Goal: Ask a question

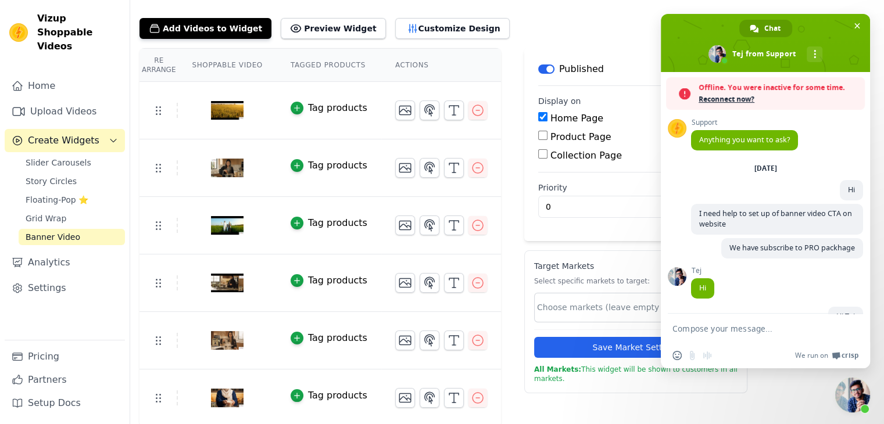
scroll to position [739, 0]
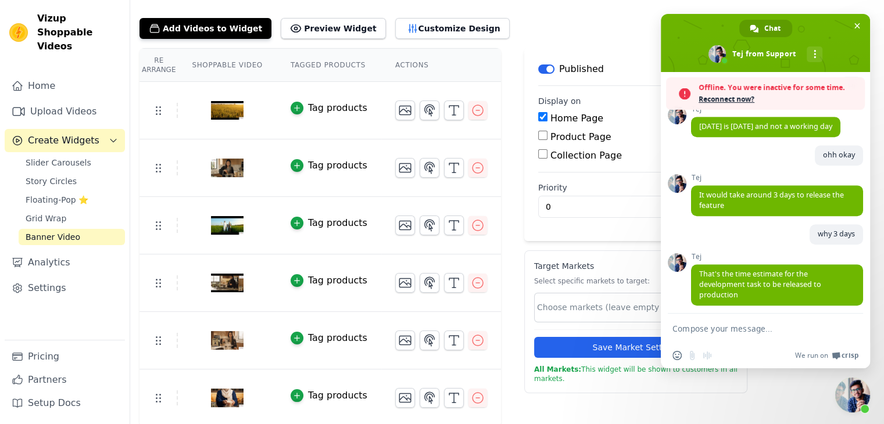
click at [741, 327] on textarea "Compose your message..." at bounding box center [753, 329] width 160 height 10
type textarea "okay"
click at [854, 327] on span "Send" at bounding box center [849, 328] width 19 height 19
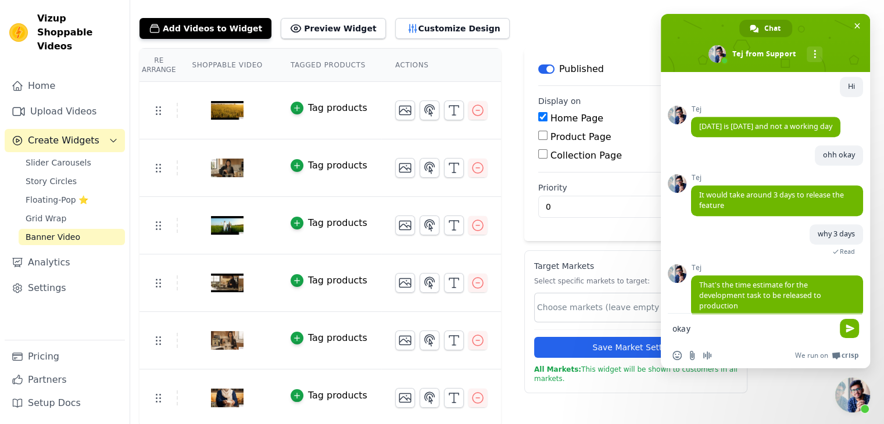
scroll to position [702, 0]
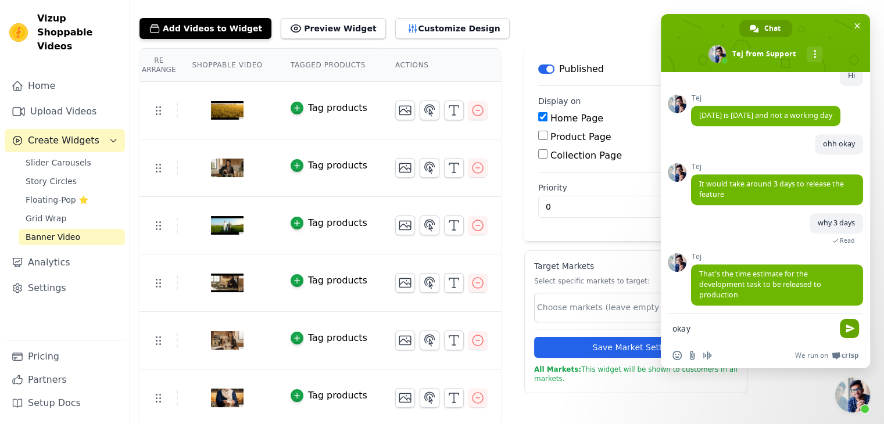
click at [843, 330] on span "Send" at bounding box center [849, 328] width 19 height 19
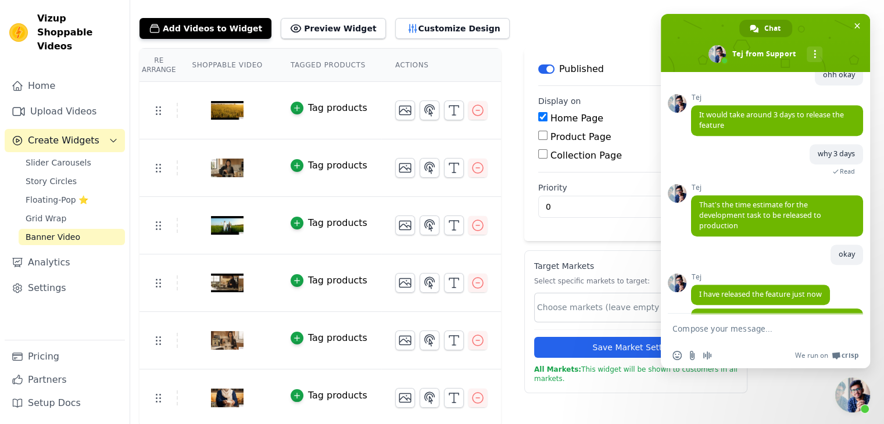
scroll to position [806, 0]
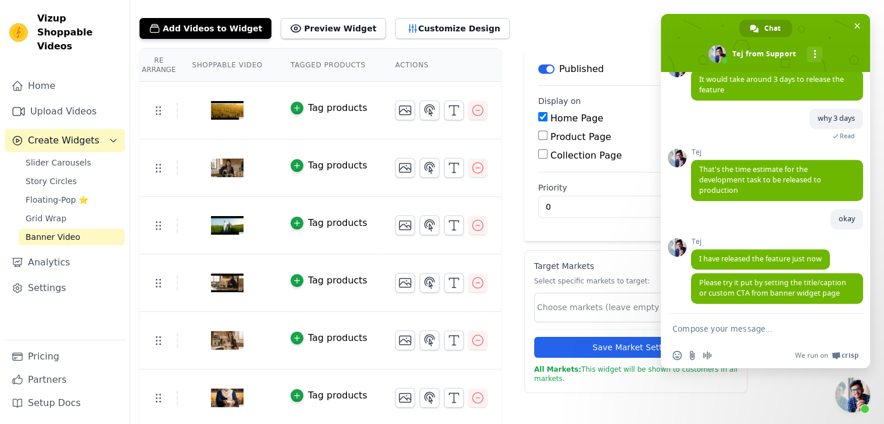
click at [725, 329] on textarea "Compose your message..." at bounding box center [753, 329] width 160 height 10
type textarea "okay"
click at [856, 330] on span "Send" at bounding box center [849, 328] width 19 height 19
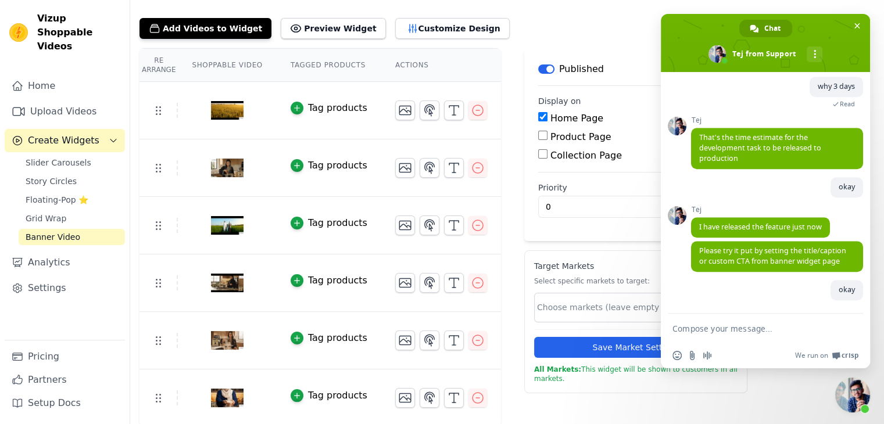
scroll to position [835, 0]
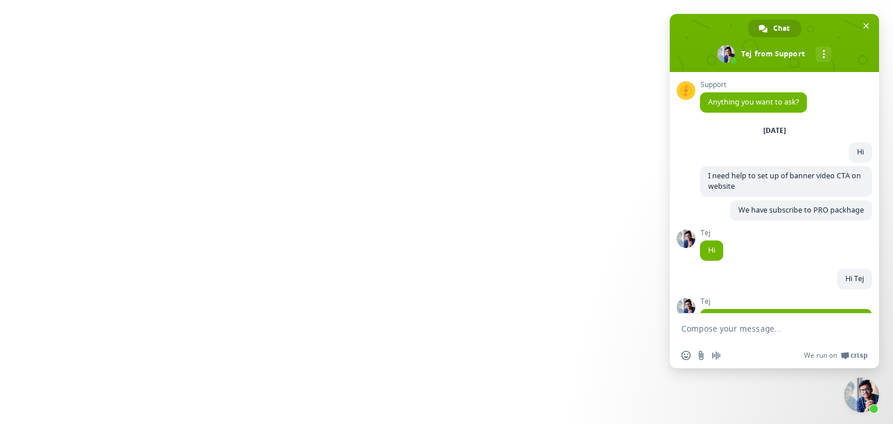
scroll to position [814, 0]
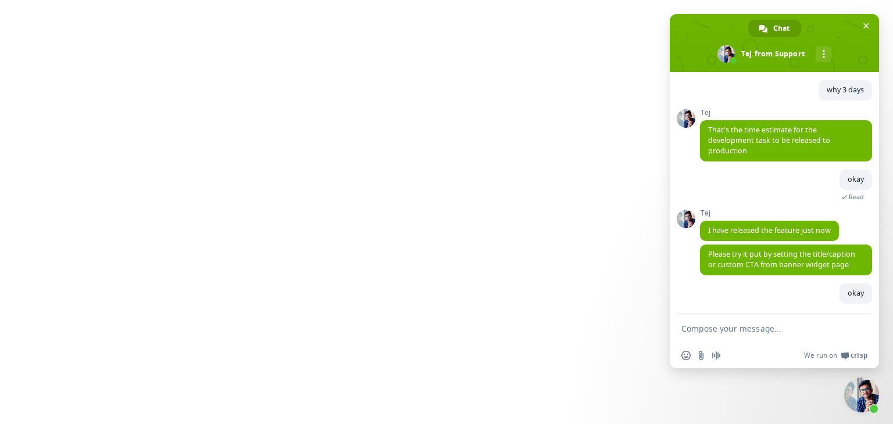
click at [704, 330] on textarea "Compose your message..." at bounding box center [761, 329] width 160 height 10
click at [870, 25] on span "Close chat" at bounding box center [866, 26] width 12 height 12
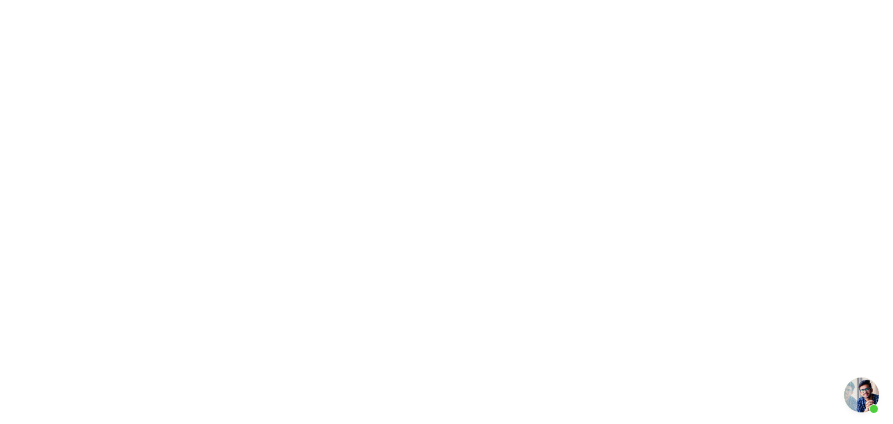
scroll to position [814, 0]
click at [859, 392] on span "Open chat" at bounding box center [861, 395] width 35 height 35
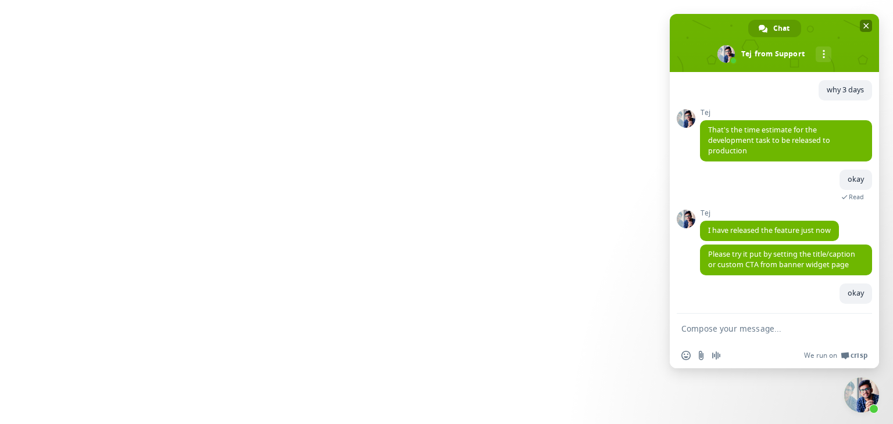
click at [867, 25] on span "Close chat" at bounding box center [866, 26] width 6 height 6
